Goal: Information Seeking & Learning: Learn about a topic

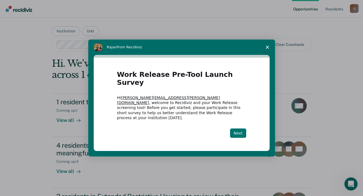
click at [240, 129] on button "Next" at bounding box center [238, 133] width 16 height 9
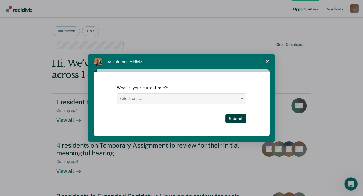
click at [192, 98] on select "Select one... Case Manager FUM Assistant [PERSON_NAME] [PERSON_NAME]" at bounding box center [181, 99] width 129 height 10
select select "Assistant Warden"
click at [117, 94] on select "Select one... Case Manager FUM Assistant [PERSON_NAME] [PERSON_NAME]" at bounding box center [181, 99] width 129 height 10
click at [235, 119] on button "Submit" at bounding box center [235, 118] width 21 height 9
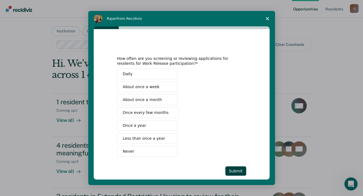
click at [150, 76] on button "Daily" at bounding box center [147, 74] width 60 height 11
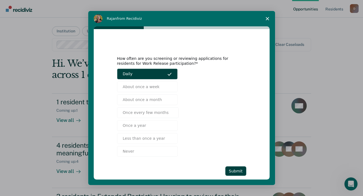
click at [150, 76] on button "Daily" at bounding box center [147, 74] width 60 height 11
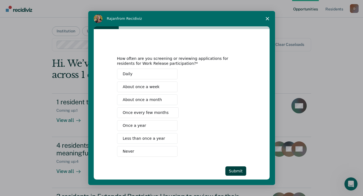
click at [154, 100] on span "About once a month" at bounding box center [142, 100] width 39 height 6
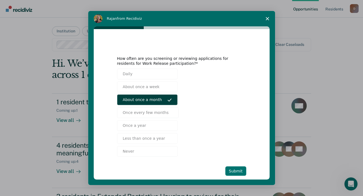
click at [233, 171] on button "Submit" at bounding box center [235, 171] width 21 height 9
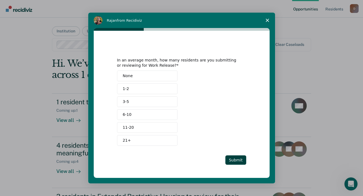
click at [141, 75] on button "None" at bounding box center [147, 76] width 60 height 11
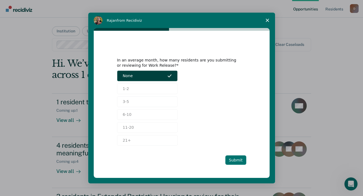
click at [239, 161] on button "Submit" at bounding box center [235, 160] width 21 height 9
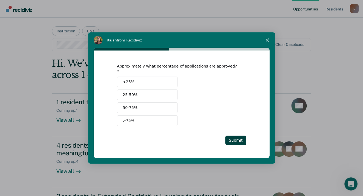
click at [140, 116] on button ">75%" at bounding box center [147, 120] width 60 height 11
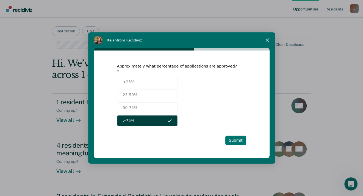
click at [239, 136] on button "Submit" at bounding box center [235, 140] width 21 height 9
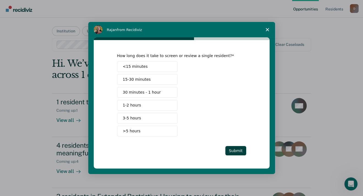
click at [138, 80] on span "15-30 minutes" at bounding box center [137, 80] width 28 height 6
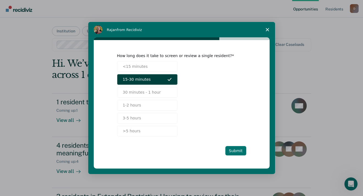
click at [235, 151] on button "Submit" at bounding box center [235, 150] width 21 height 9
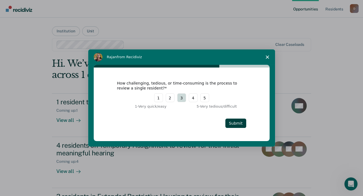
click at [181, 98] on button "3" at bounding box center [181, 97] width 9 height 9
click at [235, 125] on button "Submit" at bounding box center [235, 123] width 21 height 9
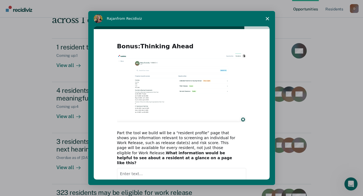
scroll to position [38, 0]
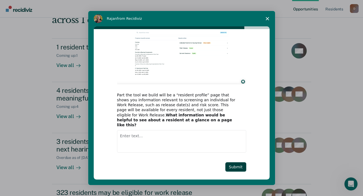
click at [155, 130] on textarea "Enter text..." at bounding box center [181, 141] width 129 height 23
type textarea "Not sure at this time."
click at [235, 162] on button "Submit" at bounding box center [235, 166] width 21 height 9
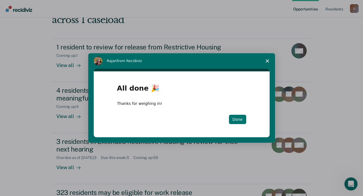
click at [242, 120] on button "Done" at bounding box center [237, 119] width 17 height 9
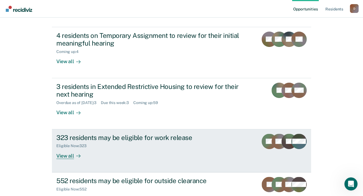
scroll to position [129, 0]
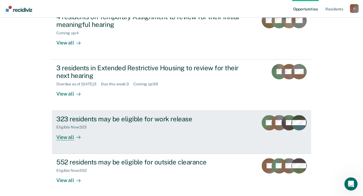
click at [67, 136] on div "View all" at bounding box center [71, 135] width 31 height 11
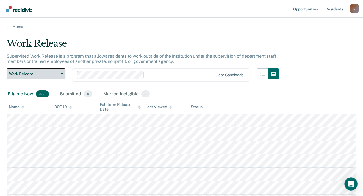
click at [62, 73] on icon "button" at bounding box center [62, 73] width 2 height 1
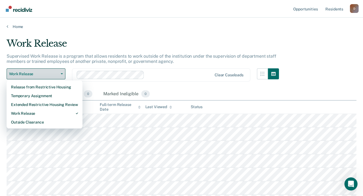
click at [62, 73] on icon "button" at bounding box center [62, 73] width 2 height 1
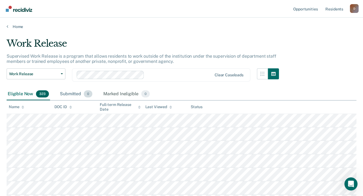
click at [68, 94] on div "Submitted 0" at bounding box center [76, 94] width 35 height 12
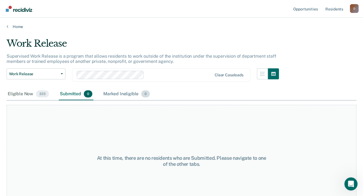
click at [114, 94] on div "Marked Ineligible 0" at bounding box center [126, 94] width 49 height 12
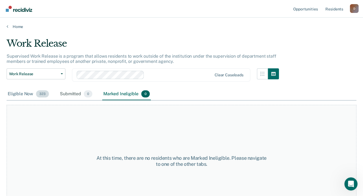
click at [20, 93] on div "Eligible Now 323" at bounding box center [28, 94] width 43 height 12
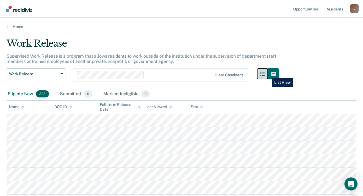
click at [268, 74] on button "button" at bounding box center [262, 73] width 11 height 11
click at [274, 75] on icon "button" at bounding box center [273, 74] width 4 height 4
click at [265, 76] on icon "button" at bounding box center [262, 74] width 4 height 4
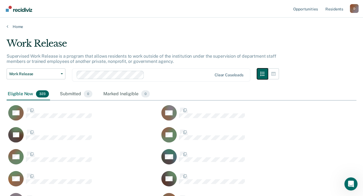
scroll to position [3623, 346]
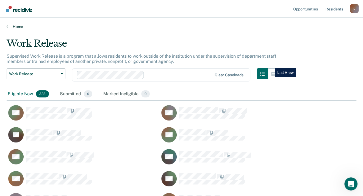
click at [17, 27] on link "Home" at bounding box center [182, 26] width 350 height 5
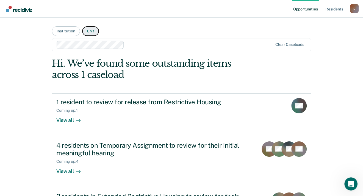
click at [89, 30] on button "Unit" at bounding box center [90, 31] width 17 height 10
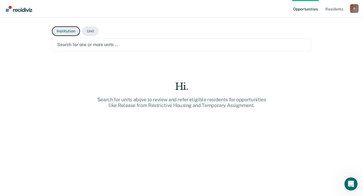
click at [63, 32] on button "Institution" at bounding box center [66, 31] width 28 height 10
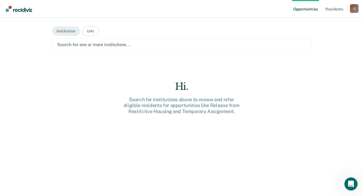
click at [158, 31] on main "Institution Unit Search for one or more institutions … Hi. Search for instituti…" at bounding box center [181, 100] width 272 height 165
click at [148, 46] on div at bounding box center [181, 45] width 249 height 6
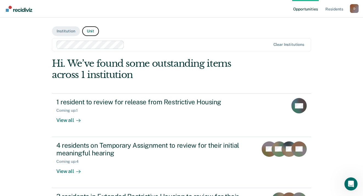
click at [90, 31] on button "Unit" at bounding box center [90, 31] width 17 height 10
click at [205, 47] on div at bounding box center [198, 45] width 144 height 6
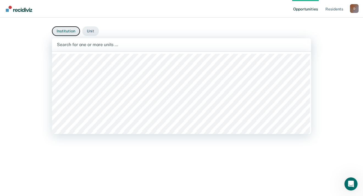
click at [69, 31] on button "Institution" at bounding box center [66, 31] width 28 height 10
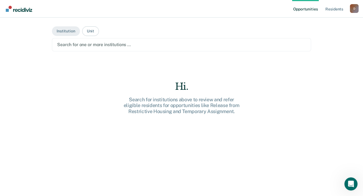
click at [81, 43] on div at bounding box center [181, 45] width 249 height 6
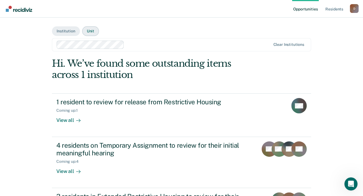
click at [87, 31] on button "Unit" at bounding box center [90, 31] width 17 height 10
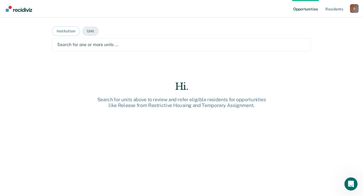
click at [95, 45] on div at bounding box center [181, 45] width 249 height 6
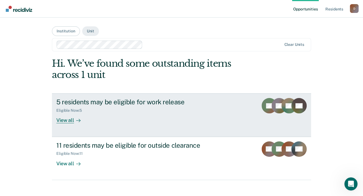
scroll to position [5, 0]
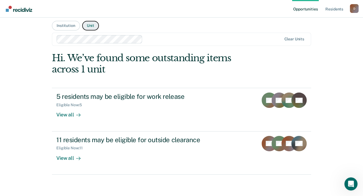
click at [90, 24] on button "Unit" at bounding box center [90, 26] width 17 height 10
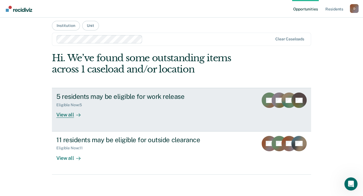
click at [65, 114] on div "View all" at bounding box center [71, 112] width 31 height 11
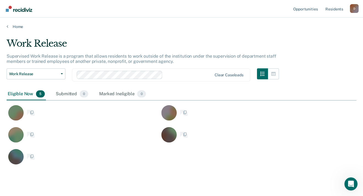
scroll to position [126, 346]
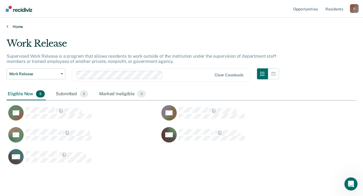
click at [8, 26] on icon at bounding box center [8, 26] width 2 height 4
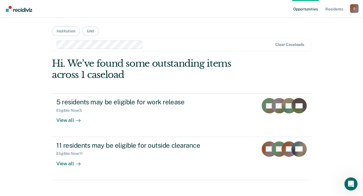
click at [303, 10] on link "Opportunities" at bounding box center [305, 9] width 27 height 18
click at [302, 10] on link "Opportunities" at bounding box center [305, 9] width 27 height 18
click at [354, 9] on div "D" at bounding box center [354, 8] width 9 height 9
click at [322, 28] on link "How it works" at bounding box center [332, 29] width 44 height 5
click at [149, 8] on nav "Opportunities Resident s [PERSON_NAME][EMAIL_ADDRESS][PERSON_NAME][DOMAIN_NAME]…" at bounding box center [181, 9] width 363 height 18
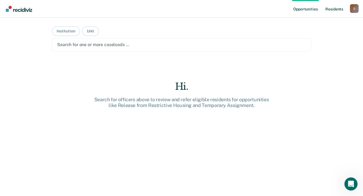
click at [329, 9] on link "Resident s" at bounding box center [334, 9] width 20 height 18
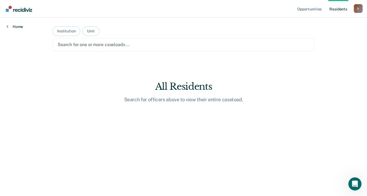
click at [15, 27] on link "Home" at bounding box center [15, 26] width 16 height 5
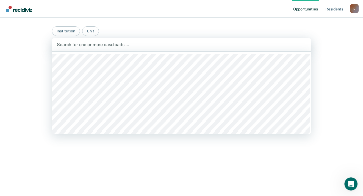
click at [75, 45] on div at bounding box center [181, 45] width 249 height 6
click at [65, 29] on button "Institution" at bounding box center [66, 31] width 28 height 10
click at [76, 45] on div at bounding box center [181, 45] width 249 height 6
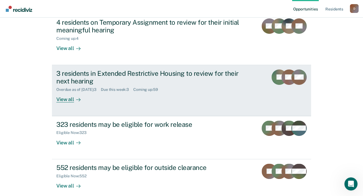
scroll to position [96, 0]
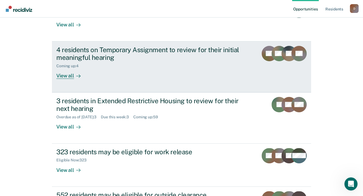
click at [58, 74] on div "View all" at bounding box center [71, 73] width 31 height 11
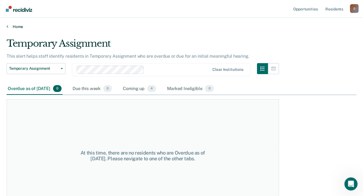
click at [15, 27] on link "Home" at bounding box center [182, 26] width 350 height 5
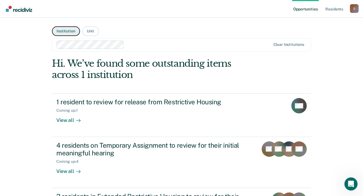
click at [63, 31] on button "Institution" at bounding box center [66, 31] width 28 height 10
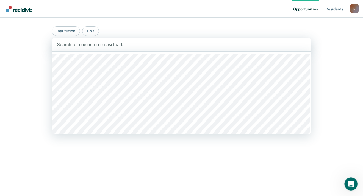
click at [80, 45] on div at bounding box center [181, 45] width 249 height 6
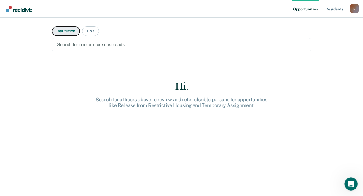
click at [67, 32] on button "Institution" at bounding box center [66, 31] width 28 height 10
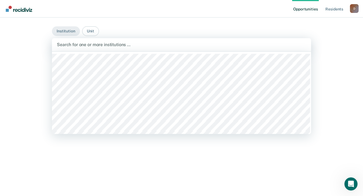
click at [106, 47] on div at bounding box center [181, 45] width 249 height 6
click at [69, 30] on button "Institution" at bounding box center [66, 31] width 28 height 10
click at [87, 45] on div at bounding box center [181, 45] width 249 height 6
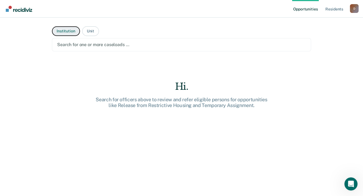
click at [72, 31] on button "Institution" at bounding box center [66, 31] width 28 height 10
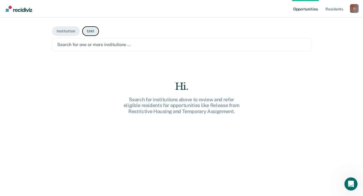
click at [84, 30] on button "Unit" at bounding box center [90, 31] width 17 height 10
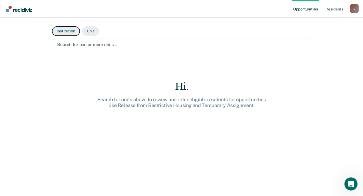
click at [69, 33] on button "Institution" at bounding box center [66, 31] width 28 height 10
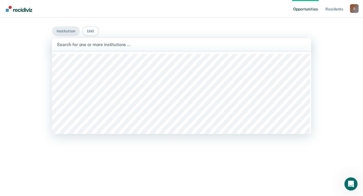
click at [81, 42] on div at bounding box center [181, 45] width 249 height 6
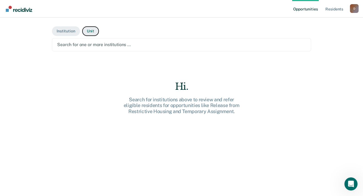
click at [85, 28] on button "Unit" at bounding box center [90, 31] width 17 height 10
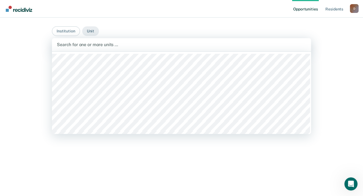
click at [87, 46] on div at bounding box center [181, 45] width 249 height 6
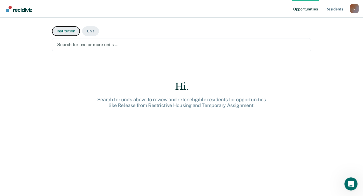
click at [60, 30] on button "Institution" at bounding box center [66, 31] width 28 height 10
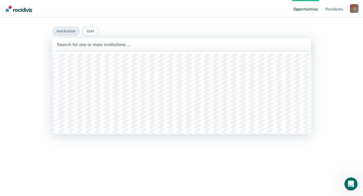
click at [73, 44] on div at bounding box center [181, 45] width 249 height 6
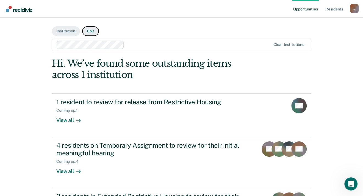
click at [88, 32] on button "Unit" at bounding box center [90, 31] width 17 height 10
click at [91, 29] on button "Unit" at bounding box center [90, 31] width 17 height 10
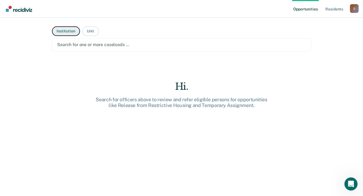
click at [68, 30] on button "Institution" at bounding box center [66, 31] width 28 height 10
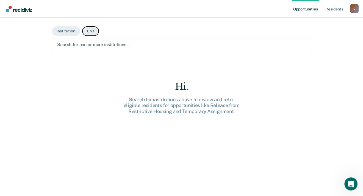
click at [82, 29] on button "Unit" at bounding box center [90, 31] width 17 height 10
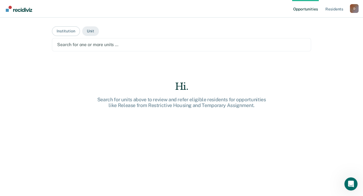
click at [82, 48] on div "Search for one or more units …" at bounding box center [182, 44] width 250 height 7
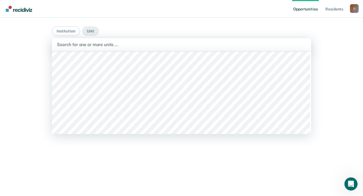
scroll to position [27, 0]
click at [68, 29] on button "Institution" at bounding box center [66, 31] width 28 height 10
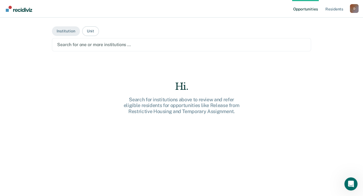
click at [70, 45] on div at bounding box center [181, 45] width 249 height 6
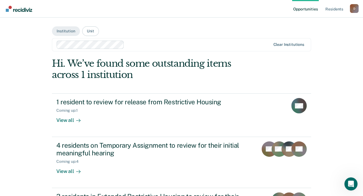
click at [134, 45] on div at bounding box center [198, 45] width 144 height 6
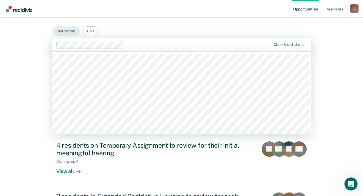
click at [30, 68] on div "Opportunities Resident s [PERSON_NAME][EMAIL_ADDRESS][PERSON_NAME][DOMAIN_NAME]…" at bounding box center [181, 174] width 363 height 348
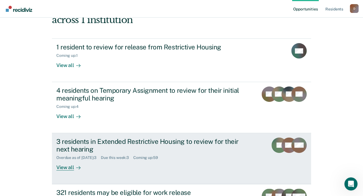
scroll to position [82, 0]
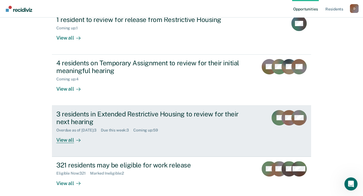
click at [62, 141] on div "View all" at bounding box center [71, 138] width 31 height 11
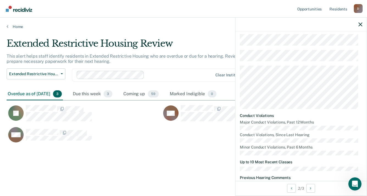
scroll to position [298, 0]
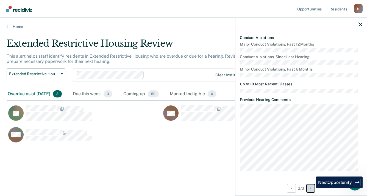
click at [311, 189] on icon "Next Opportunity" at bounding box center [310, 189] width 1 height 4
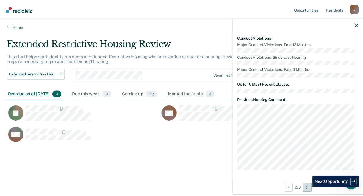
scroll to position [284, 0]
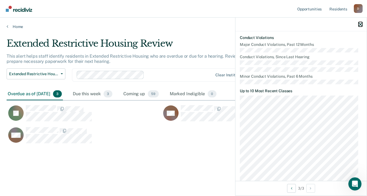
click at [362, 24] on icon "button" at bounding box center [361, 25] width 4 height 4
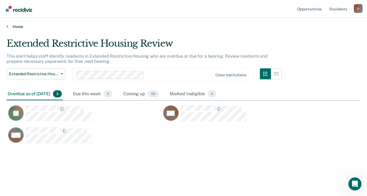
click at [13, 27] on link "Home" at bounding box center [184, 26] width 354 height 5
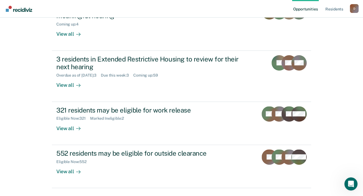
scroll to position [151, 0]
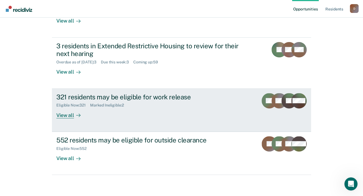
click at [98, 105] on div "Marked Ineligible : 2" at bounding box center [109, 105] width 38 height 5
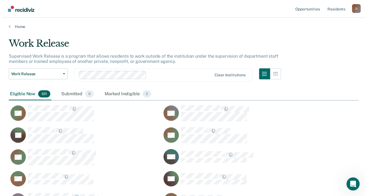
scroll to position [3601, 346]
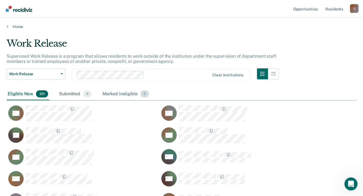
click at [111, 93] on div "Marked Ineligible 2" at bounding box center [125, 94] width 49 height 12
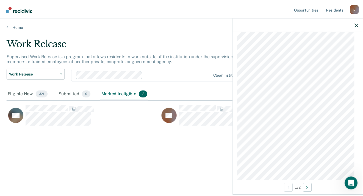
scroll to position [612, 0]
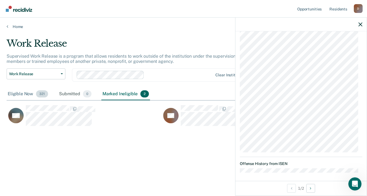
click at [13, 92] on div "Eligible Now 321" at bounding box center [28, 94] width 43 height 12
click at [16, 97] on div "Eligible Now 321" at bounding box center [28, 94] width 43 height 12
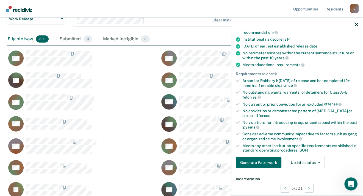
scroll to position [0, 0]
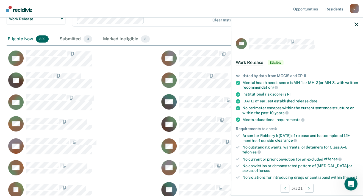
click at [359, 25] on div at bounding box center [296, 25] width 131 height 14
click at [355, 23] on icon "button" at bounding box center [357, 25] width 4 height 4
